Goal: Transaction & Acquisition: Subscribe to service/newsletter

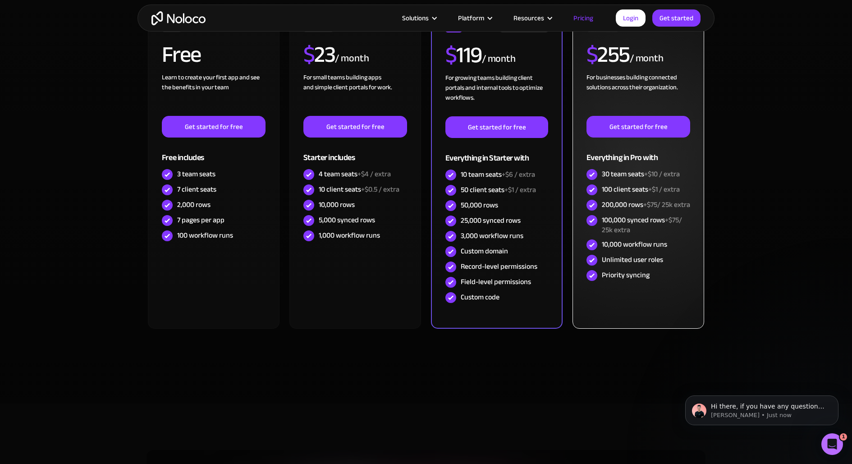
scroll to position [213, 0]
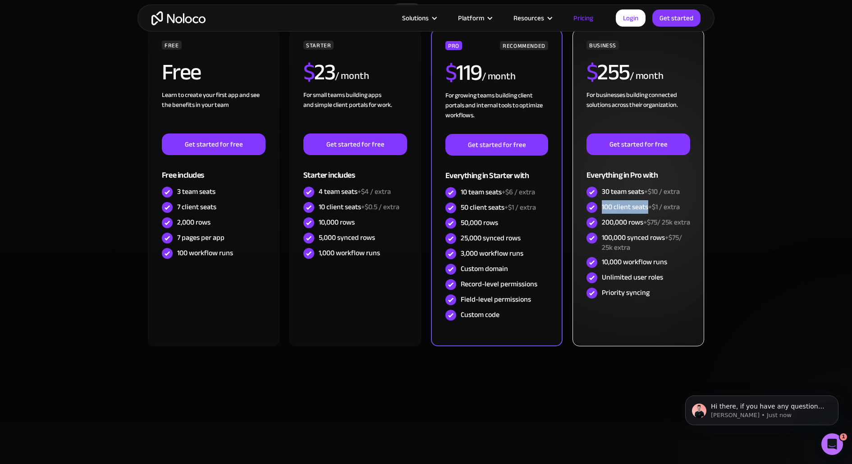
drag, startPoint x: 600, startPoint y: 207, endPoint x: 646, endPoint y: 209, distance: 46.0
click at [647, 210] on div "100 client seats +$1 / extra" at bounding box center [638, 207] width 104 height 15
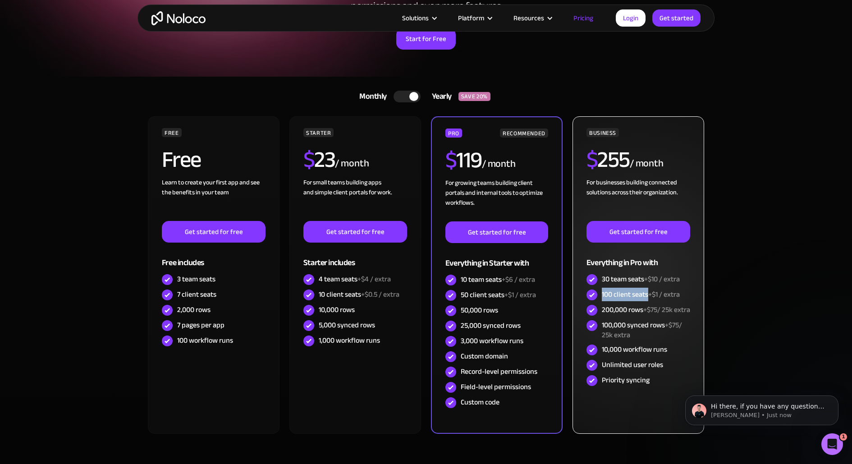
scroll to position [124, 0]
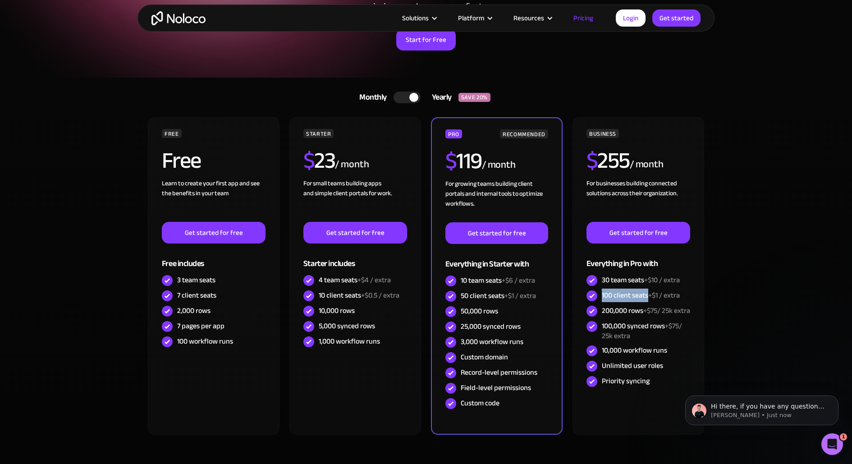
click at [401, 95] on div at bounding box center [407, 98] width 27 height 12
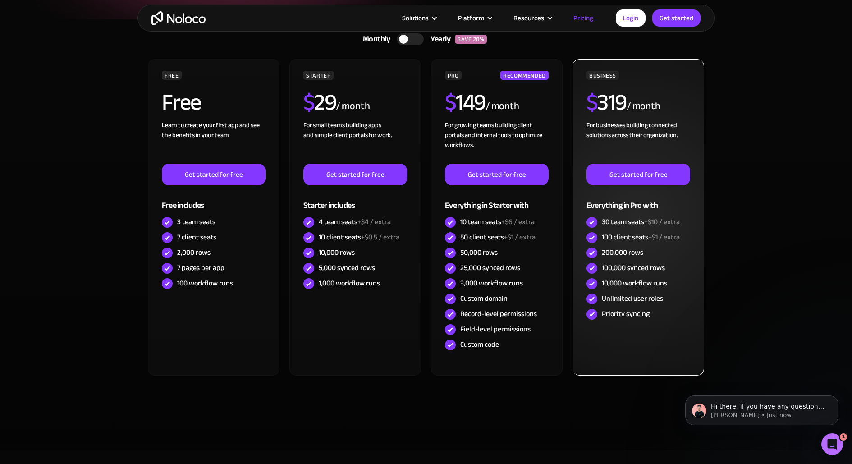
scroll to position [183, 0]
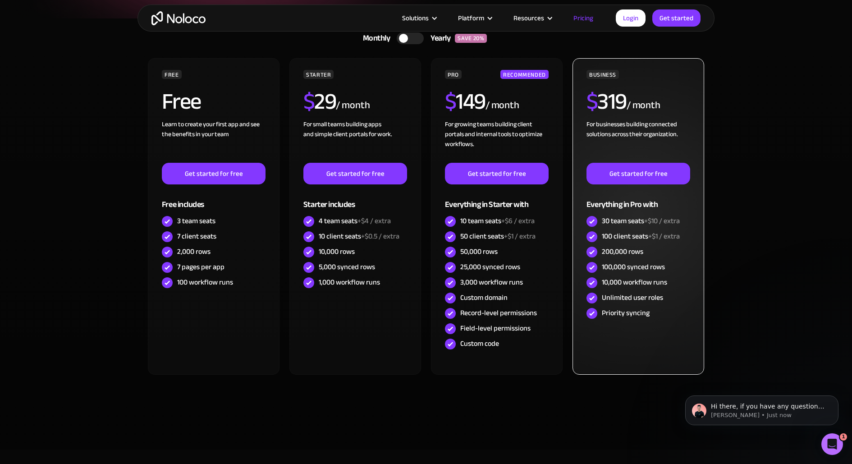
drag, startPoint x: 599, startPoint y: 235, endPoint x: 650, endPoint y: 238, distance: 51.0
click at [650, 238] on div "100 client seats +$1 / extra" at bounding box center [638, 236] width 104 height 15
click at [655, 247] on div "200,000 rows" at bounding box center [638, 251] width 104 height 15
drag, startPoint x: 650, startPoint y: 238, endPoint x: 659, endPoint y: 239, distance: 9.6
click at [659, 239] on span "+$1 / extra" at bounding box center [664, 236] width 32 height 14
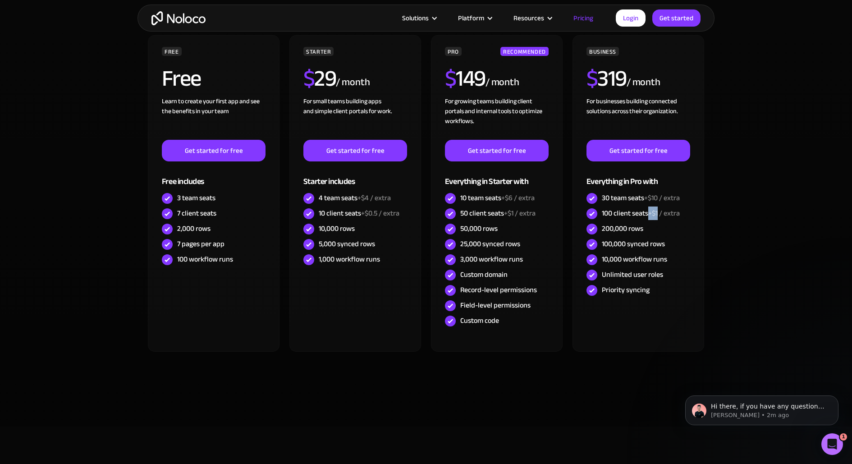
scroll to position [206, 0]
